Goal: Transaction & Acquisition: Book appointment/travel/reservation

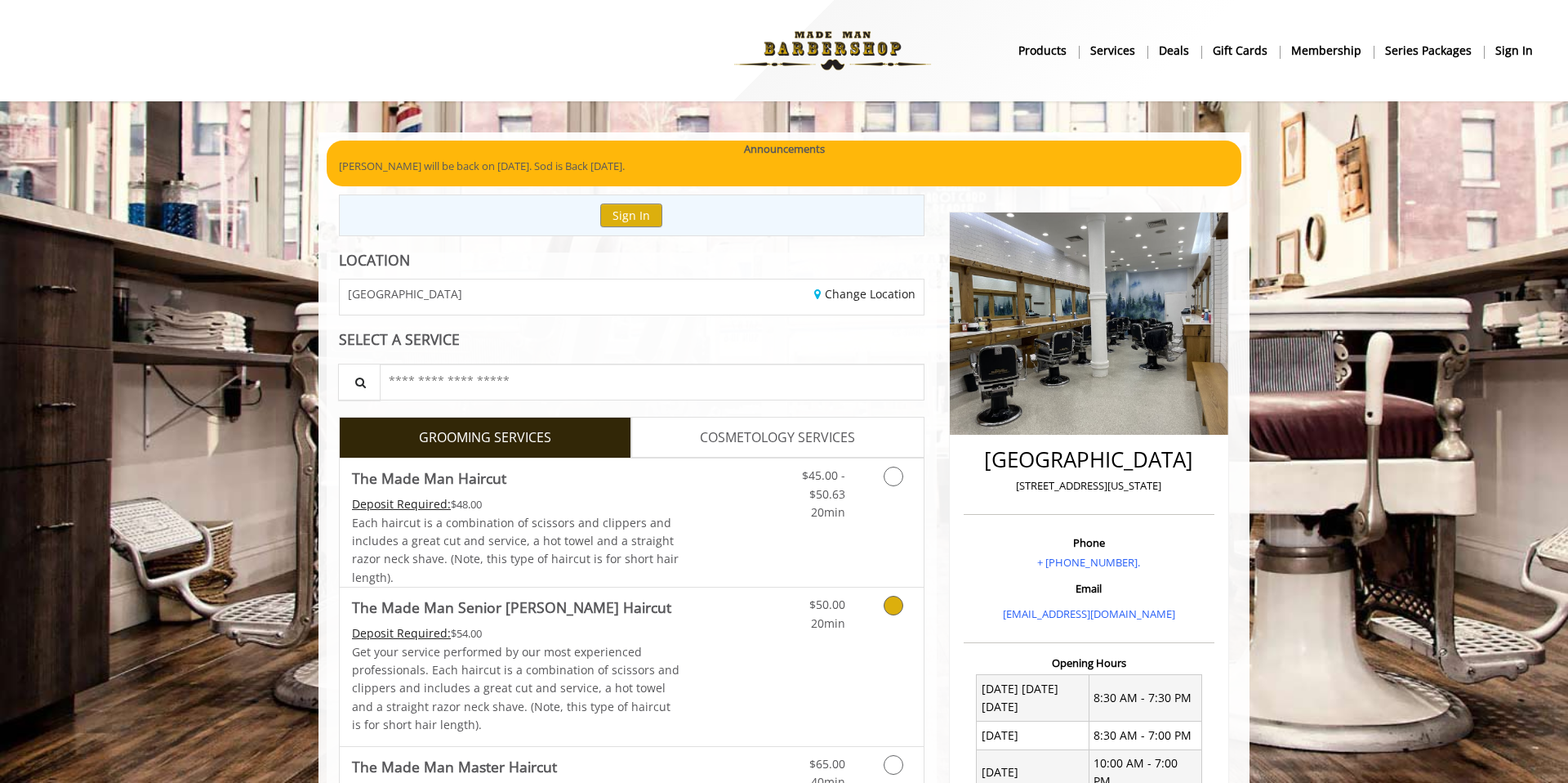
click at [879, 603] on link "Grooming services" at bounding box center [890, 610] width 41 height 45
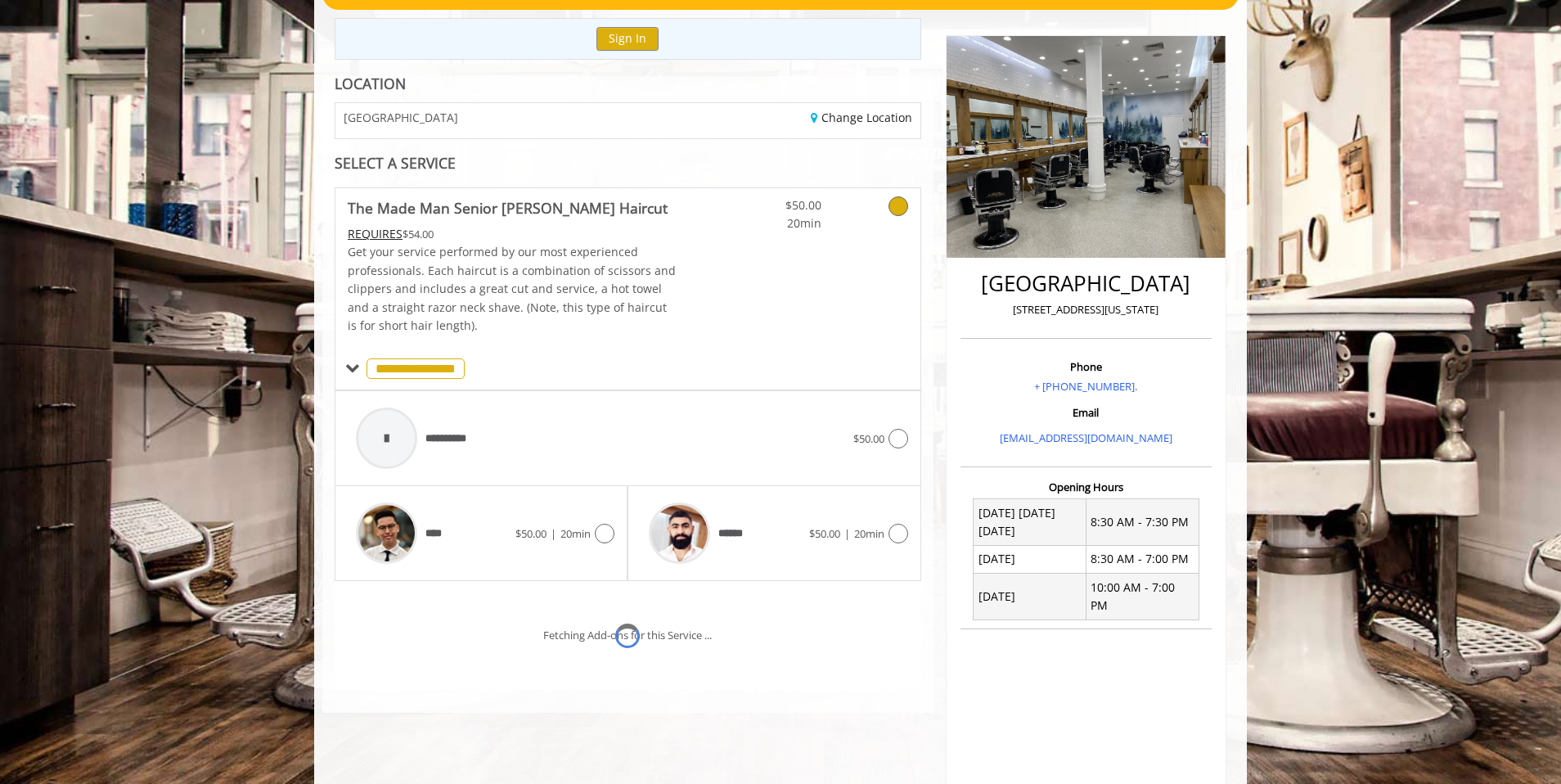
scroll to position [314, 0]
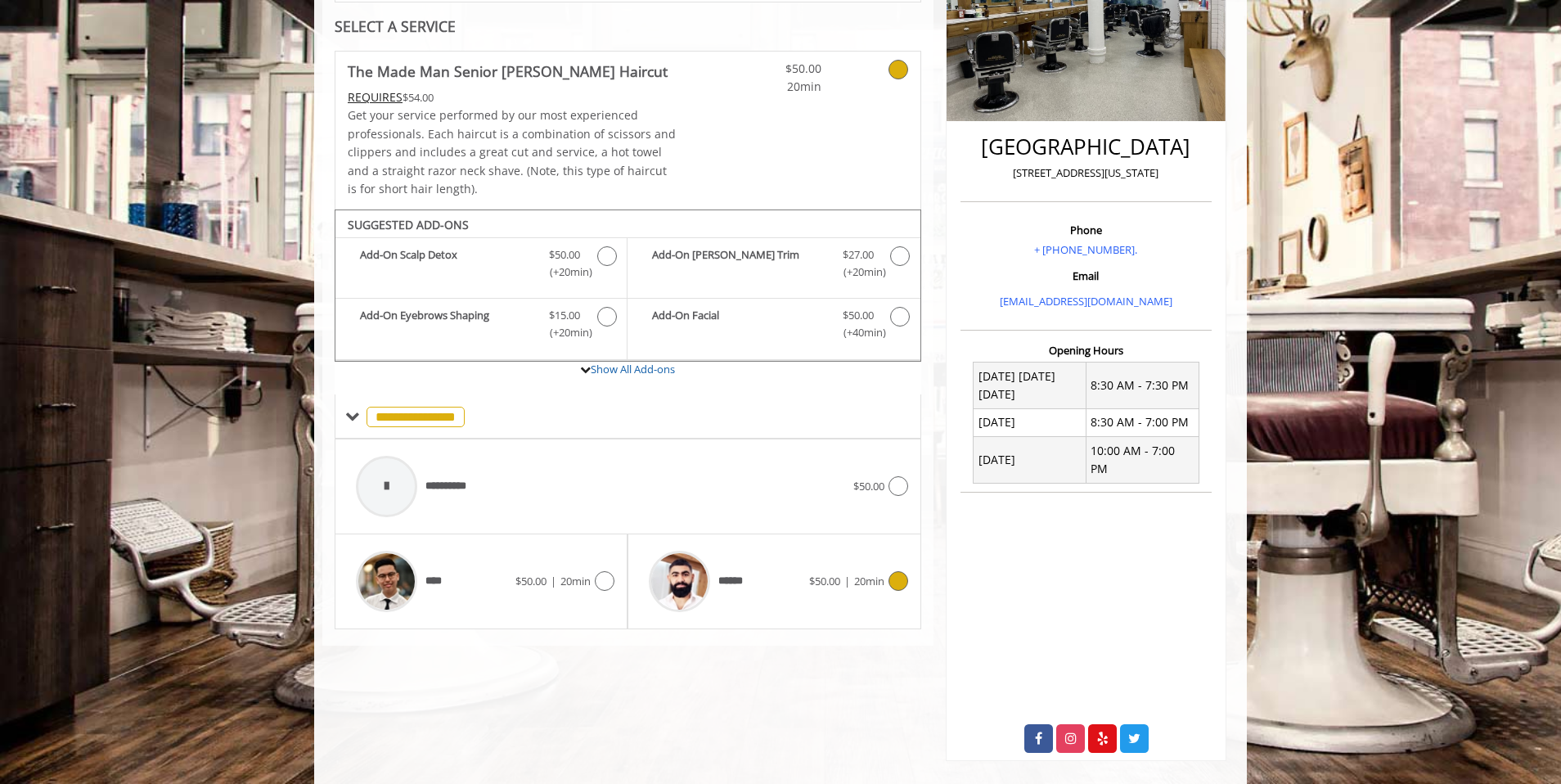
click at [782, 556] on div "******" at bounding box center [724, 581] width 167 height 78
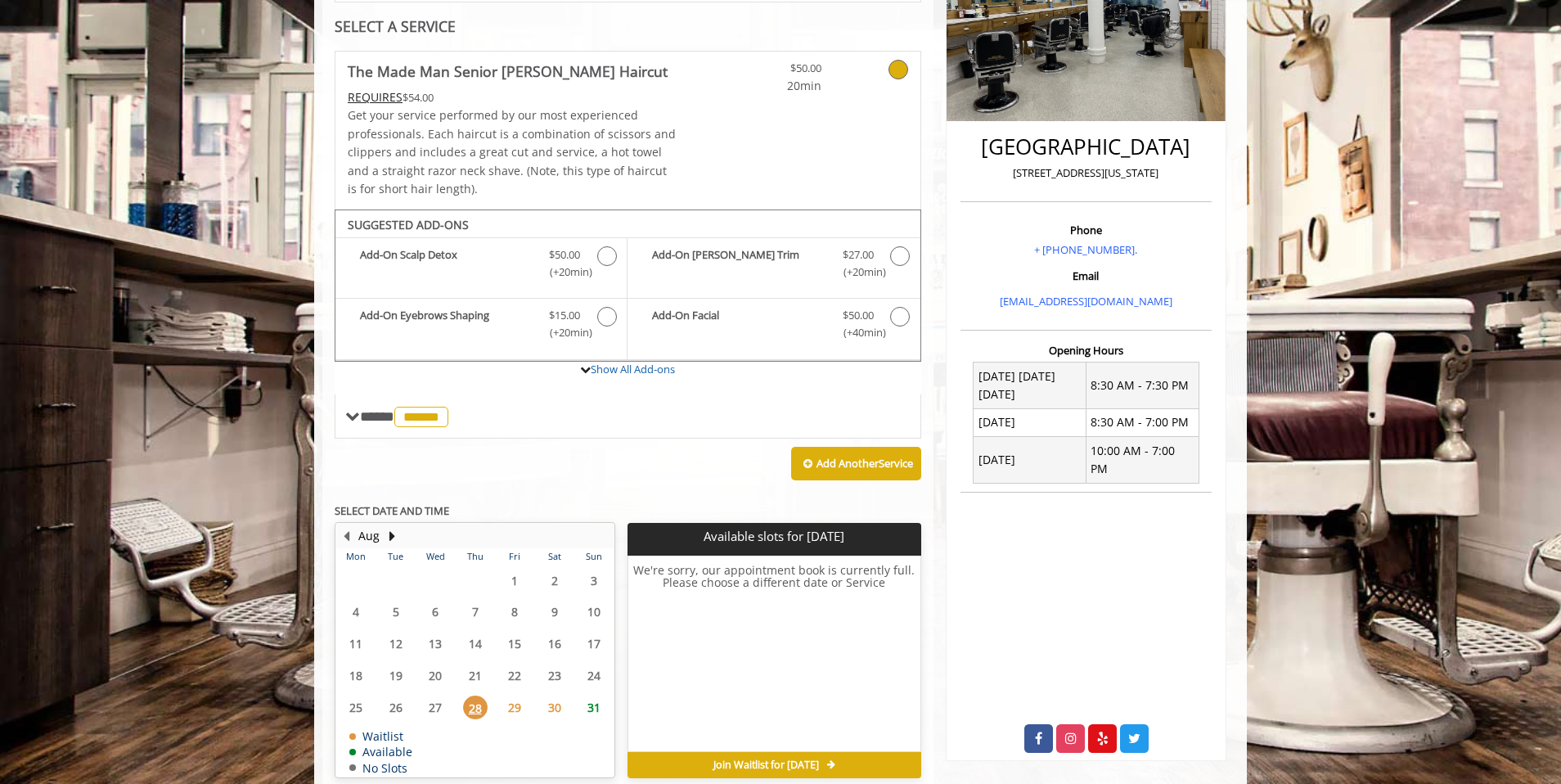
scroll to position [387, 0]
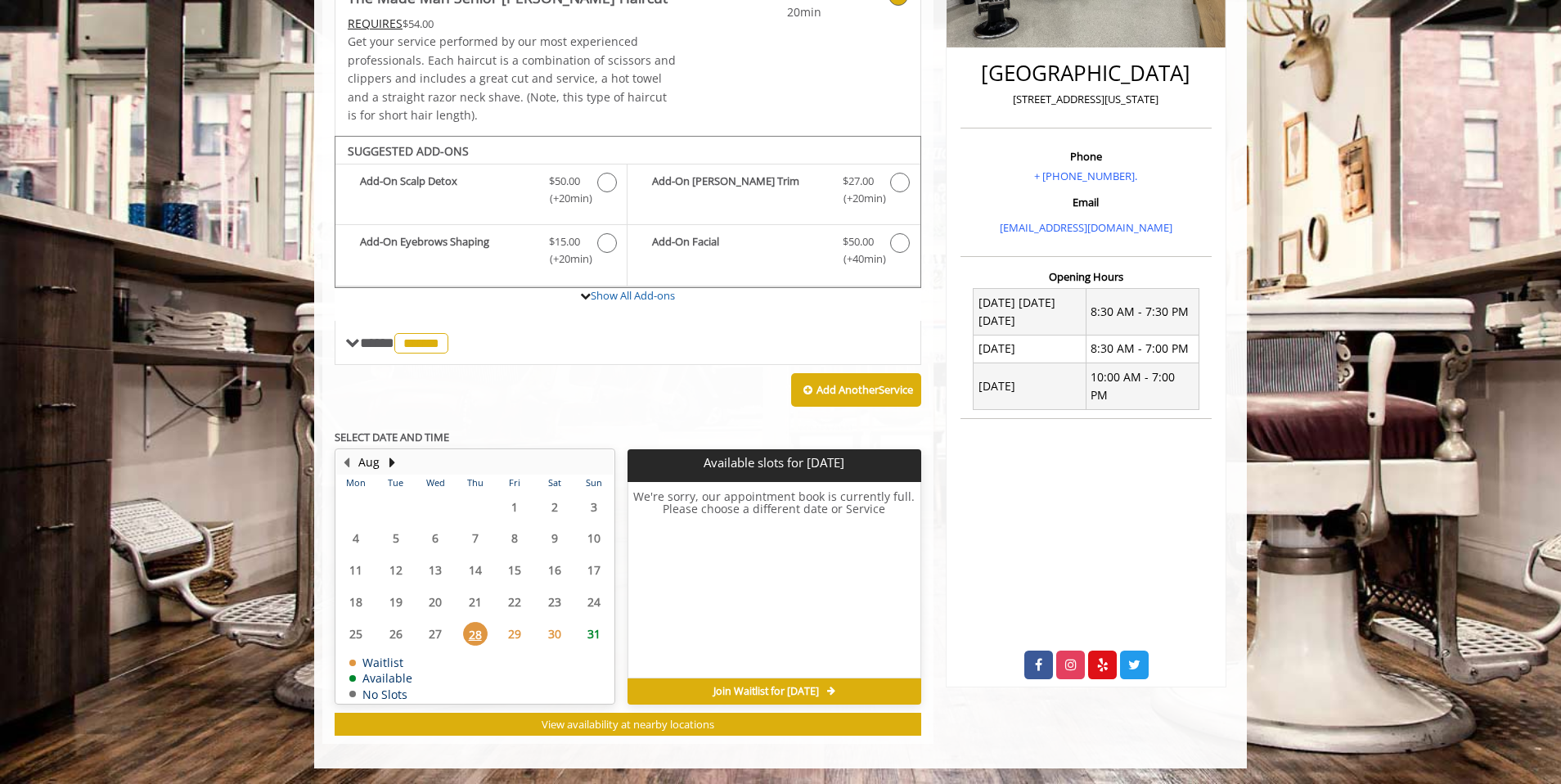
click at [514, 630] on span "29" at bounding box center [514, 633] width 25 height 24
click at [560, 638] on span "30" at bounding box center [555, 633] width 25 height 24
click at [388, 462] on button "Next Month" at bounding box center [391, 462] width 13 height 18
click at [401, 510] on span "2" at bounding box center [396, 507] width 25 height 24
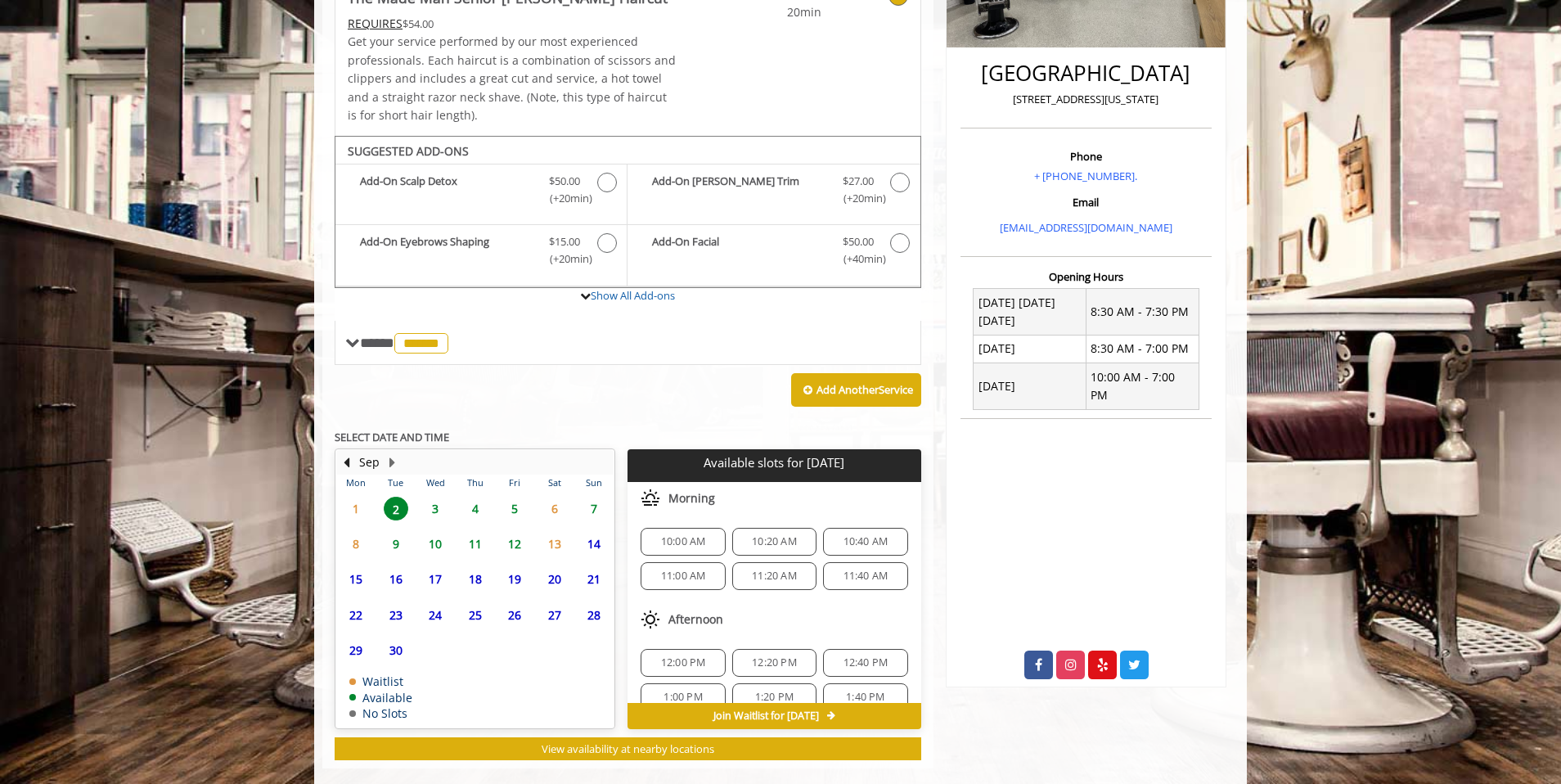
scroll to position [411, 0]
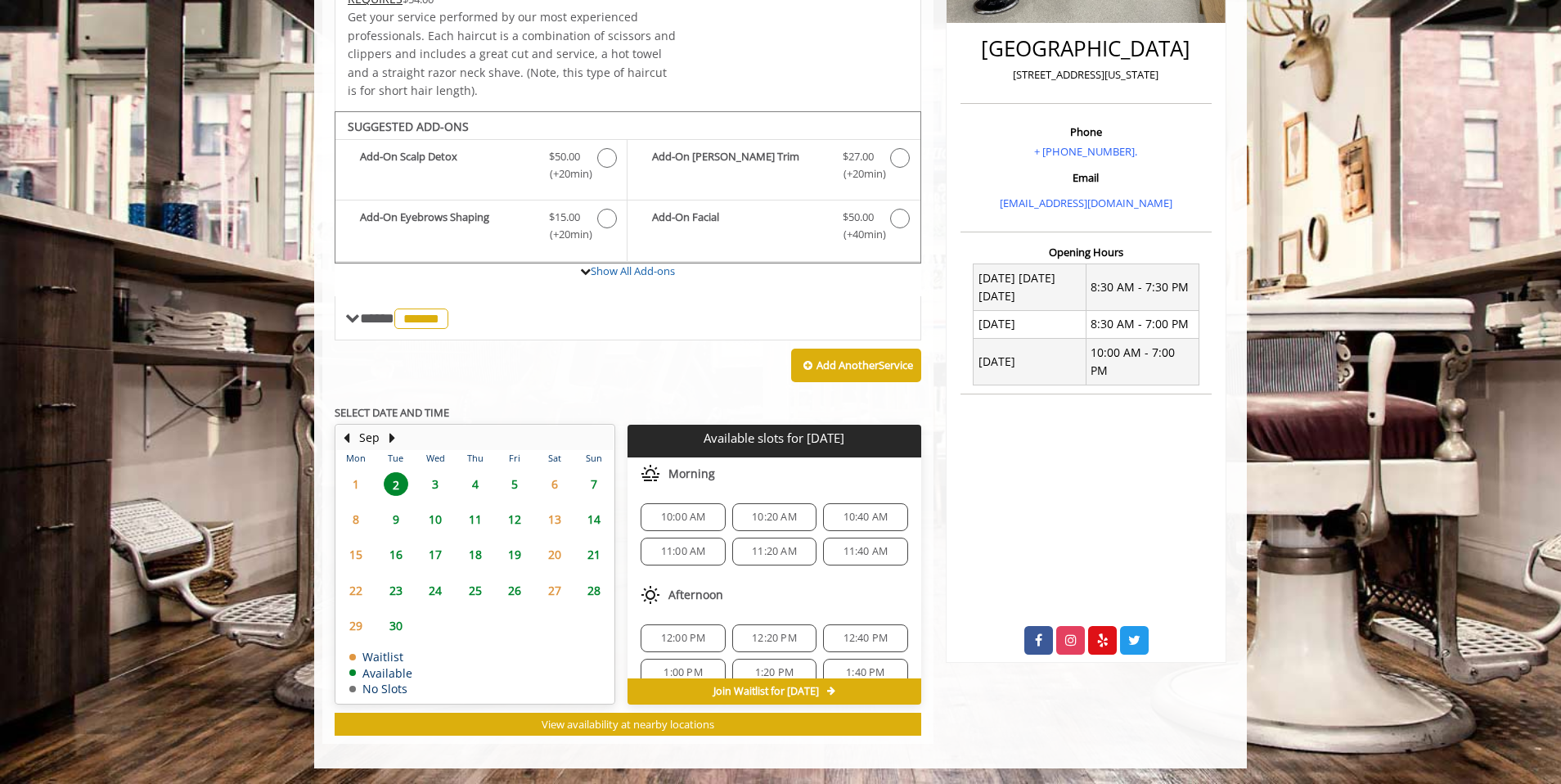
click at [518, 480] on span "5" at bounding box center [514, 484] width 25 height 24
click at [596, 483] on span "7" at bounding box center [594, 484] width 25 height 24
